Goal: Navigation & Orientation: Find specific page/section

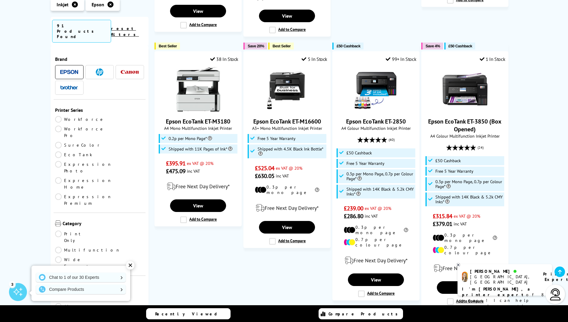
scroll to position [719, 0]
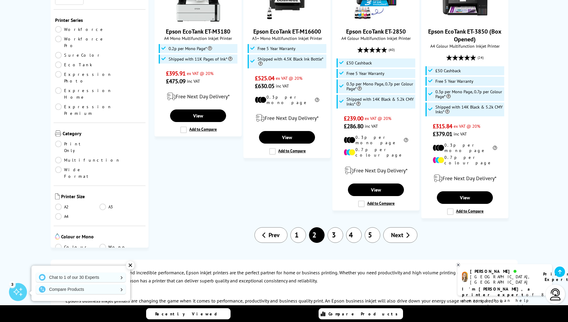
click at [342, 227] on link "3" at bounding box center [336, 235] width 16 height 16
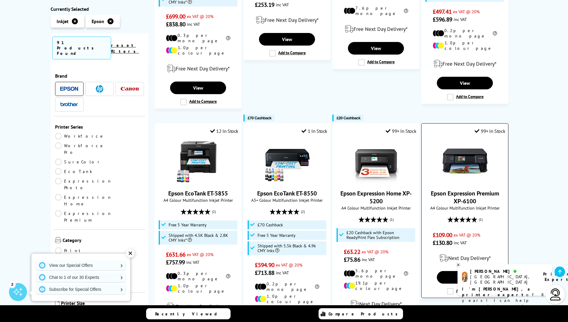
scroll to position [599, 0]
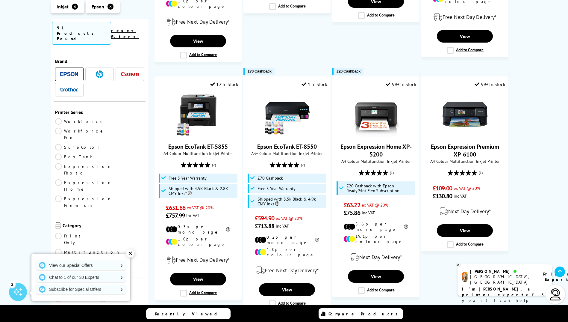
click at [357, 319] on link "4" at bounding box center [354, 327] width 16 height 16
